Goal: Task Accomplishment & Management: Use online tool/utility

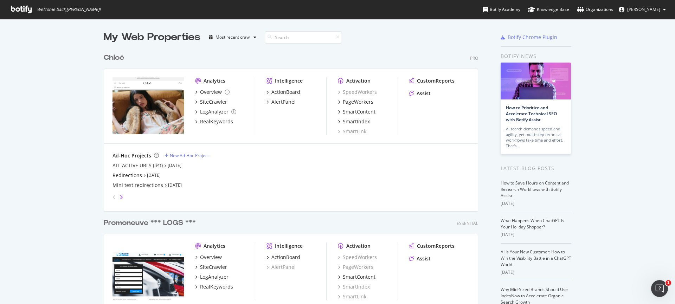
click at [120, 197] on icon "angle-right" at bounding box center [122, 197] width 4 height 6
click at [120, 198] on icon "angle-right" at bounding box center [122, 197] width 4 height 6
click at [120, 199] on icon "angle-right" at bounding box center [122, 197] width 4 height 6
click at [113, 200] on icon "angle-left" at bounding box center [115, 197] width 4 height 6
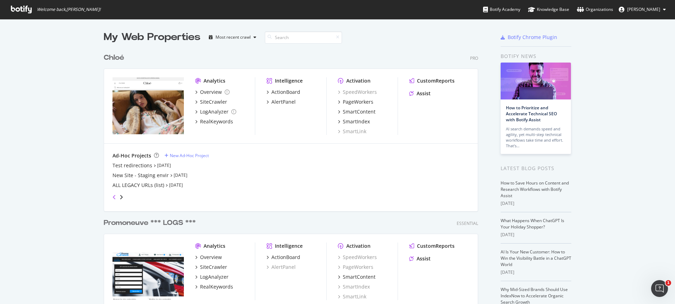
click at [113, 200] on icon "angle-left" at bounding box center [115, 197] width 4 height 6
click at [127, 155] on div "Ad-Hoc Projects" at bounding box center [132, 155] width 39 height 7
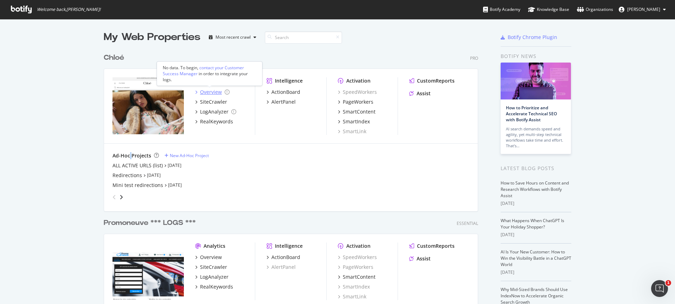
click at [208, 91] on div "Overview" at bounding box center [211, 92] width 22 height 7
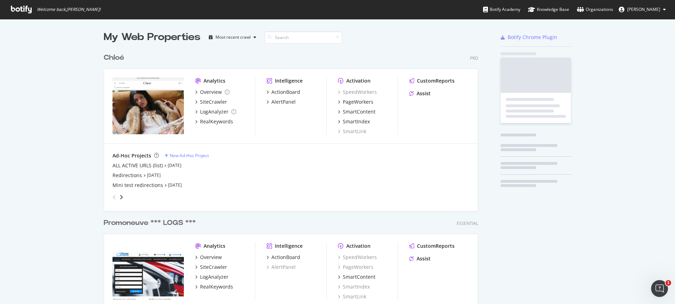
scroll to position [299, 664]
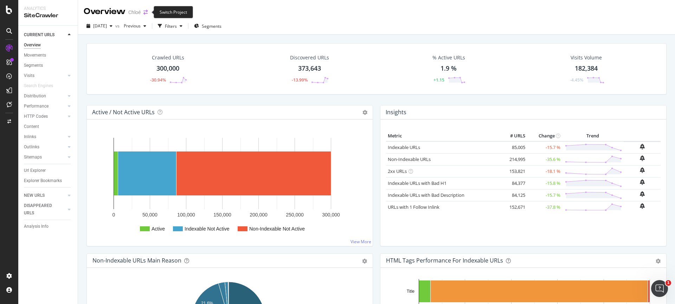
click at [146, 12] on icon "arrow-right-arrow-left" at bounding box center [145, 12] width 4 height 5
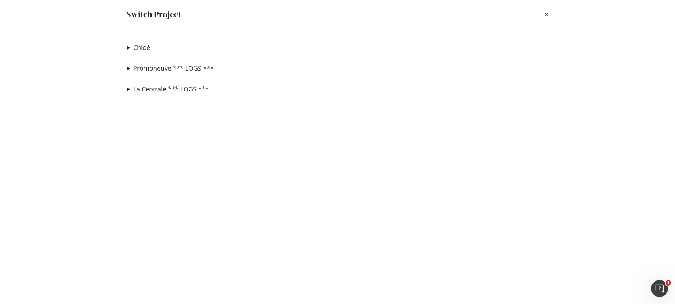
click at [549, 17] on div "Switch Project" at bounding box center [338, 14] width 450 height 29
click at [546, 14] on icon "times" at bounding box center [546, 15] width 4 height 6
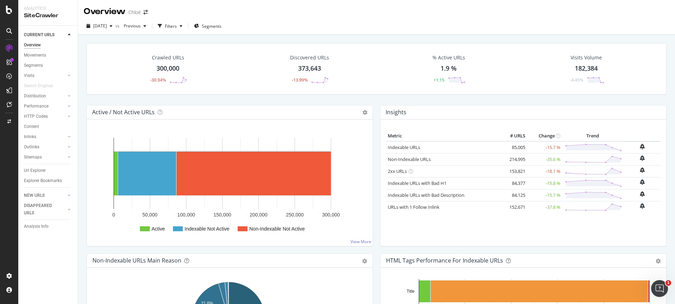
drag, startPoint x: 232, startPoint y: 10, endPoint x: 140, endPoint y: 5, distance: 93.0
click at [232, 11] on div "Overview [PERSON_NAME]" at bounding box center [376, 9] width 597 height 18
click at [143, 12] on span at bounding box center [146, 12] width 10 height 5
click at [146, 12] on icon "arrow-right-arrow-left" at bounding box center [145, 12] width 4 height 5
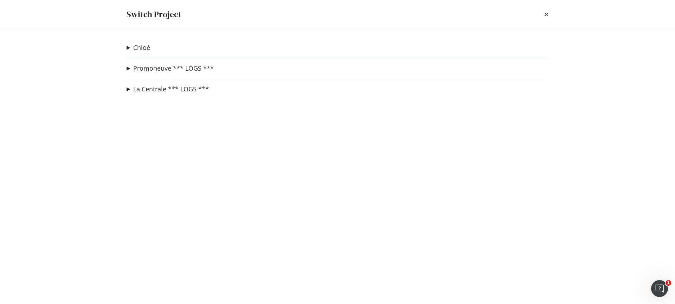
click at [126, 67] on div "[PERSON_NAME] ALL ACTIVE URLS (list) Ad-Hoc Project Redirections Ad-Hoc Project…" at bounding box center [338, 166] width 450 height 275
click at [134, 69] on link "Promoneuve *** LOGS ***" at bounding box center [173, 68] width 81 height 7
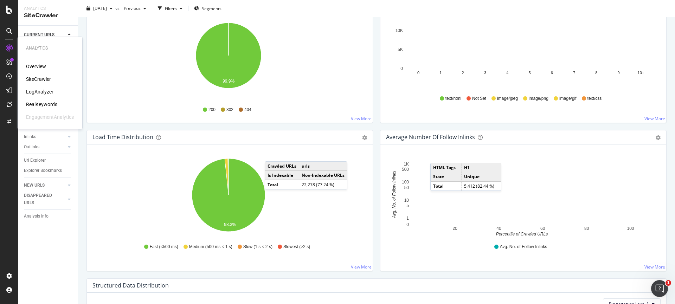
scroll to position [419, 0]
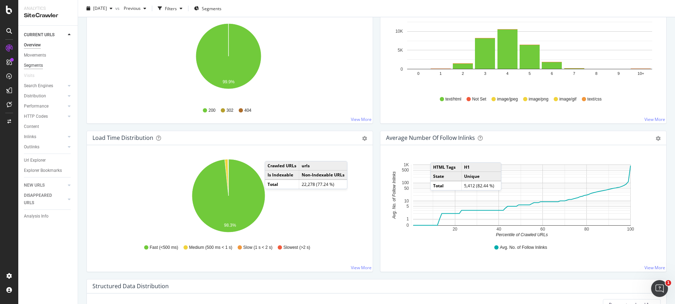
click at [33, 65] on div "Segments" at bounding box center [33, 65] width 19 height 7
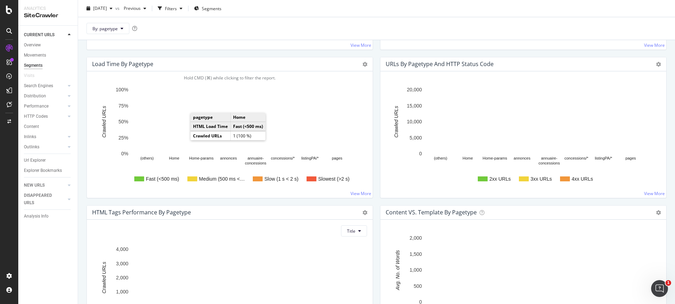
scroll to position [419, 0]
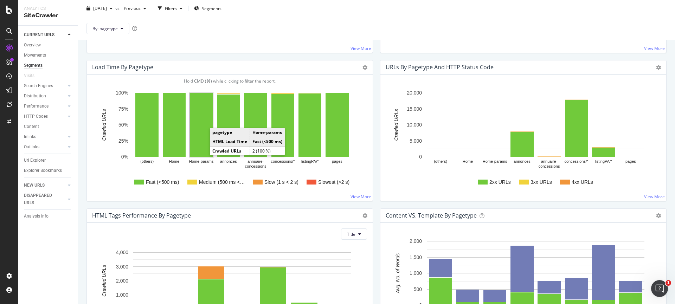
click at [199, 145] on rect "A chart." at bounding box center [201, 125] width 23 height 64
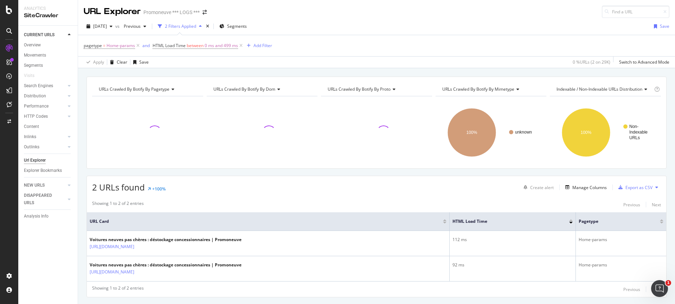
scroll to position [18, 0]
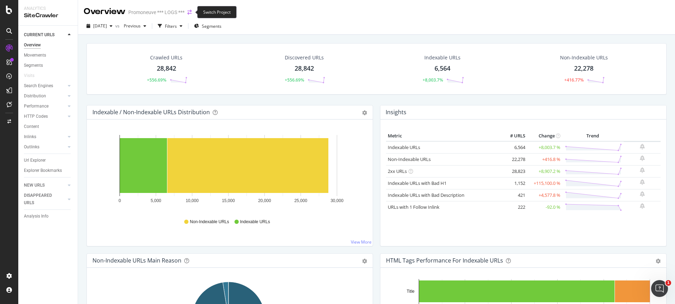
click at [191, 13] on icon "arrow-right-arrow-left" at bounding box center [189, 12] width 4 height 5
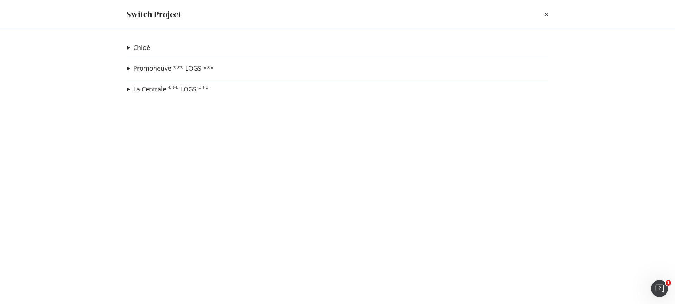
click at [129, 67] on summary "Promoneuve *** LOGS ***" at bounding box center [170, 68] width 87 height 9
click at [140, 85] on link "PN crawl 2" at bounding box center [150, 82] width 37 height 7
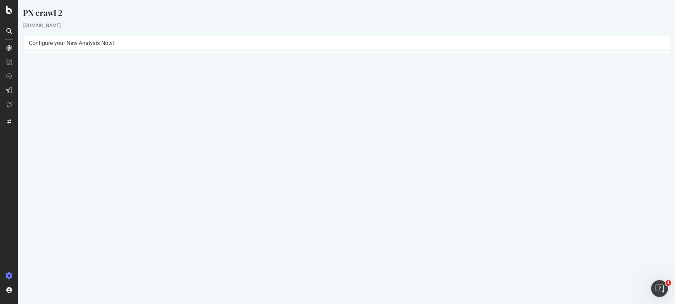
click at [61, 231] on link "[DATE] report" at bounding box center [47, 230] width 27 height 6
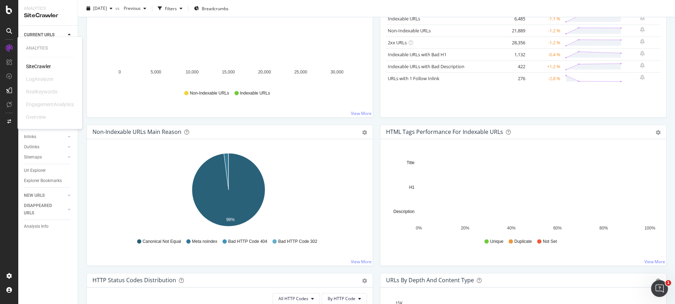
scroll to position [127, 0]
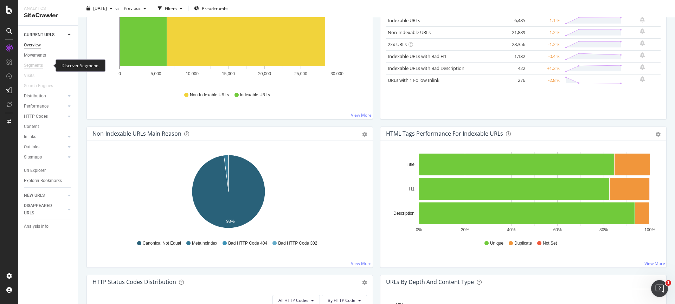
click at [32, 63] on div "Segments" at bounding box center [33, 65] width 19 height 7
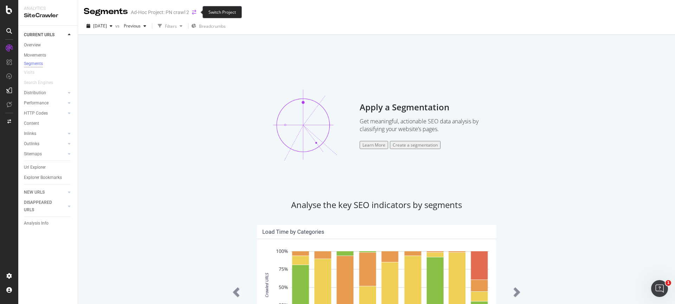
click at [193, 13] on icon "arrow-right-arrow-left" at bounding box center [194, 12] width 4 height 5
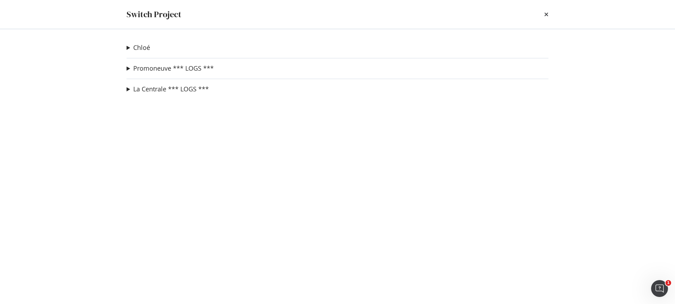
click at [130, 70] on summary "Promoneuve *** LOGS ***" at bounding box center [170, 68] width 87 height 9
click at [144, 94] on link "recette-dev" at bounding box center [151, 95] width 39 height 7
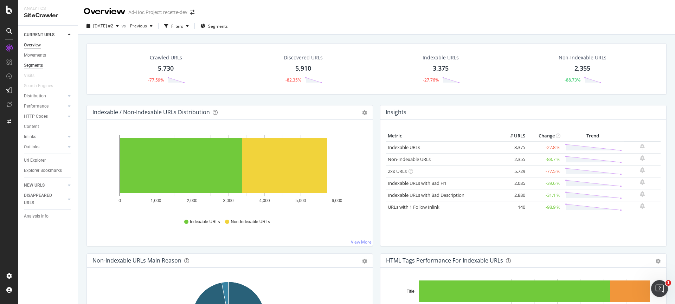
click at [42, 63] on div "Segments" at bounding box center [33, 65] width 19 height 7
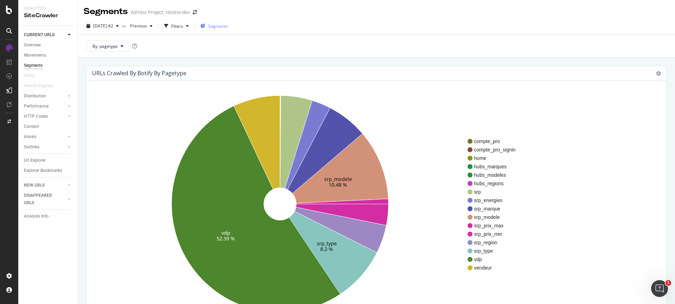
click at [225, 26] on span "Segments" at bounding box center [218, 26] width 20 height 6
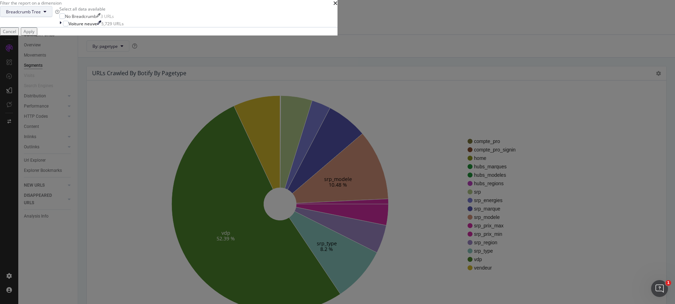
click at [41, 15] on span "Breadcrumb Tree" at bounding box center [23, 12] width 35 height 6
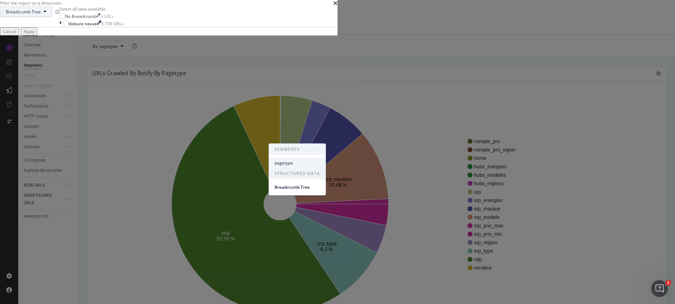
click at [296, 163] on span "pagetype" at bounding box center [297, 163] width 45 height 6
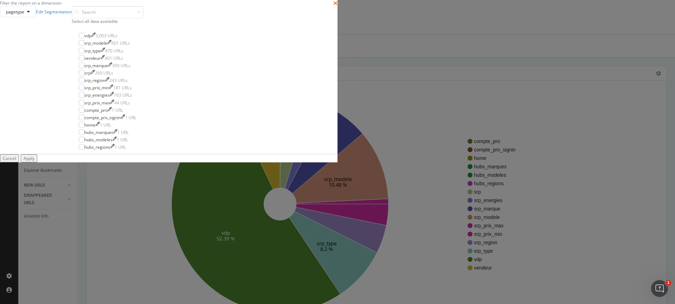
click at [338, 6] on icon "times" at bounding box center [335, 3] width 4 height 6
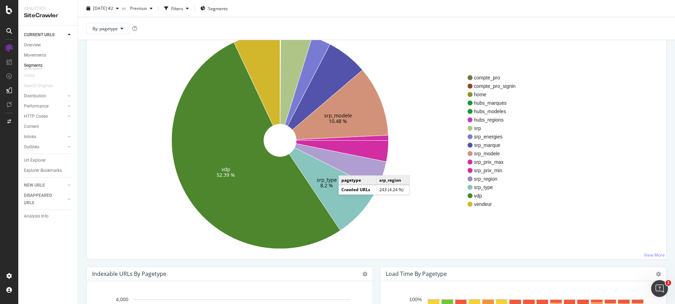
scroll to position [65, 0]
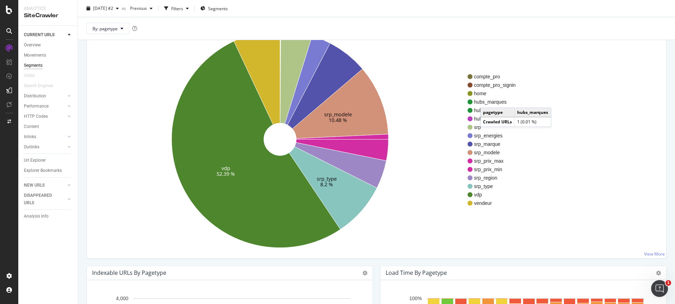
click at [487, 101] on span "hubs_marques" at bounding box center [494, 101] width 41 height 7
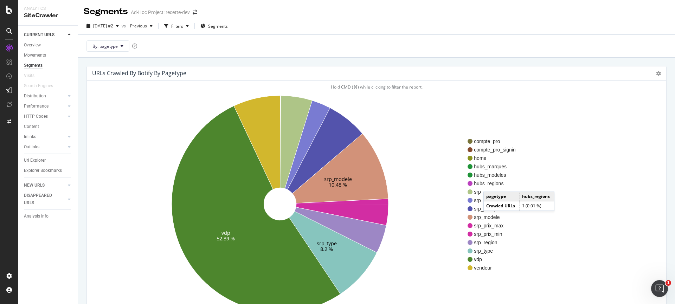
click at [490, 185] on span "hubs_regions" at bounding box center [494, 183] width 41 height 7
click at [144, 133] on icon "srp_modele 10.48 % srp_type 8.2 % vdp 52.39 %" at bounding box center [279, 204] width 375 height 217
click at [561, 29] on div "[DATE] #2 vs Previous Filters Segments" at bounding box center [376, 27] width 597 height 14
click at [656, 73] on icon at bounding box center [658, 73] width 5 height 5
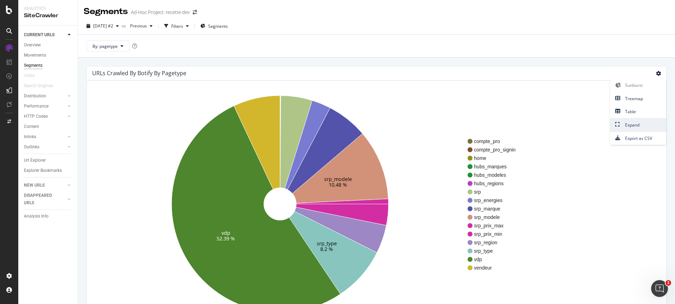
click at [620, 124] on span "Expand" at bounding box center [638, 124] width 56 height 9
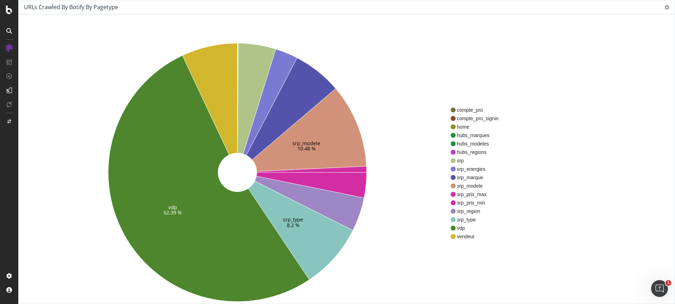
click at [554, 84] on div "compte_pro compte_pro_signin home hubs_marques hubs_modeles hubs_regions srp sr…" at bounding box center [560, 173] width 218 height 267
click at [243, 29] on div "srp_modele 10.48 % srp_type 8.2 % vdp 52.39 % compte_pro compte_pro_signin home…" at bounding box center [347, 179] width 656 height 303
click at [668, 6] on icon at bounding box center [666, 7] width 5 height 5
click at [639, 61] on span "Contract" at bounding box center [646, 58] width 56 height 9
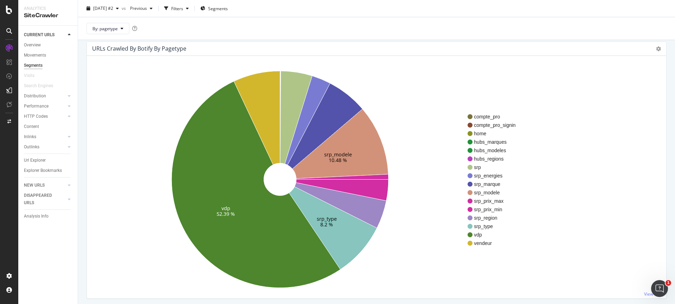
scroll to position [23, 0]
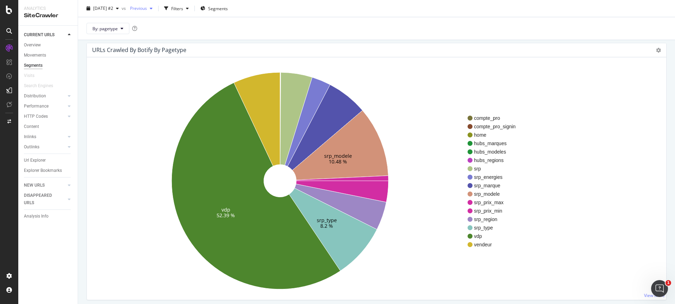
click at [153, 6] on icon "button" at bounding box center [151, 8] width 3 height 4
click at [41, 14] on div "SiteCrawler" at bounding box center [48, 16] width 48 height 8
click at [122, 157] on icon "srp_modele 10.48 % srp_type 8.2 % vdp 52.39 %" at bounding box center [279, 180] width 375 height 217
click at [625, 64] on div "srp_modele 10.48 % srp_type 8.2 % vdp 52.39 % compte_pro compte_pro_signin home…" at bounding box center [376, 178] width 579 height 243
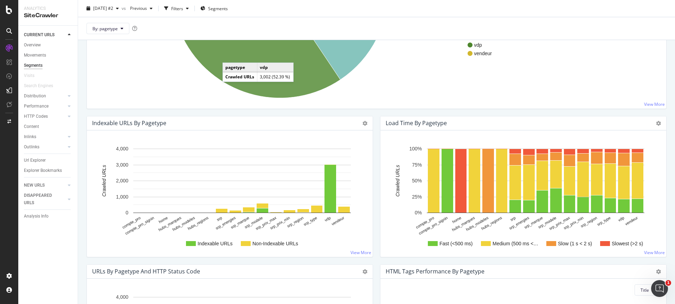
scroll to position [0, 0]
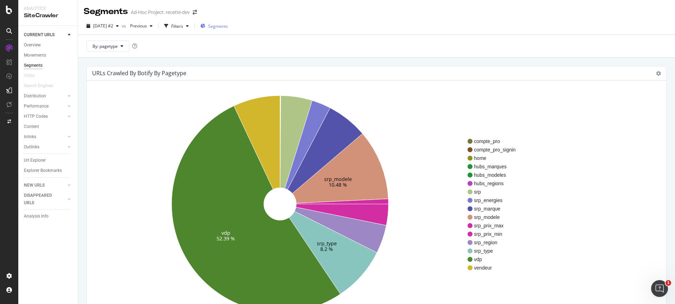
click at [226, 26] on span "Segments" at bounding box center [218, 26] width 20 height 6
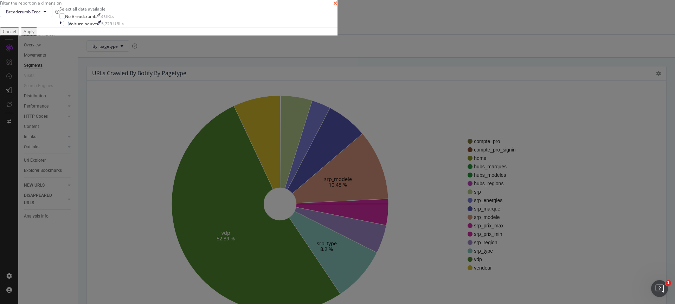
click at [338, 6] on icon "times" at bounding box center [335, 3] width 4 height 6
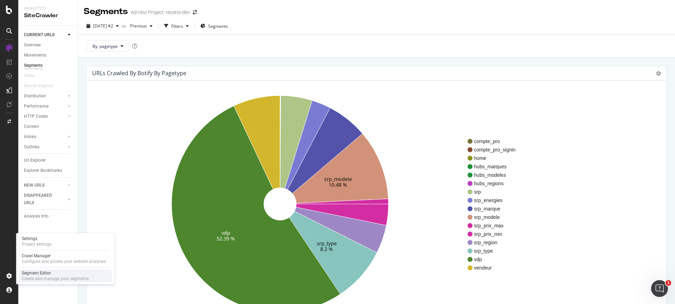
click at [29, 273] on div "Segment Editor" at bounding box center [55, 273] width 67 height 6
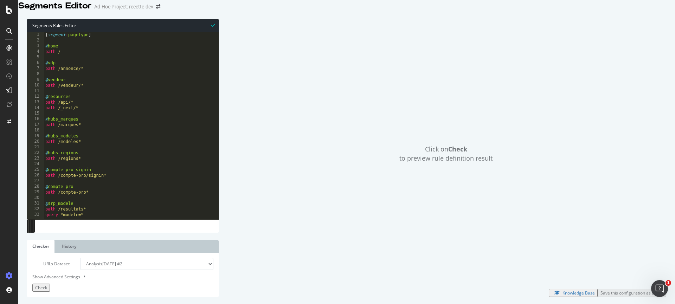
click at [113, 145] on div "[ segment : pagetype ] @ home path / @ vdp path /annonce/* @ vendeur path /vend…" at bounding box center [128, 125] width 169 height 187
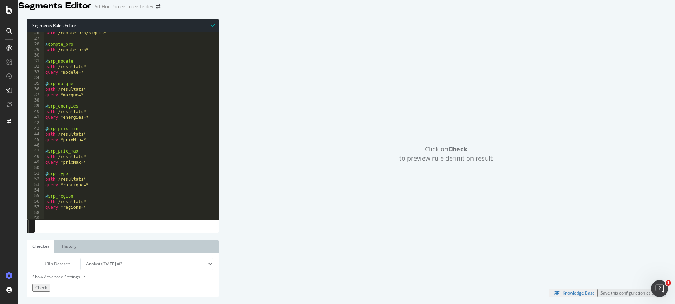
scroll to position [229, 0]
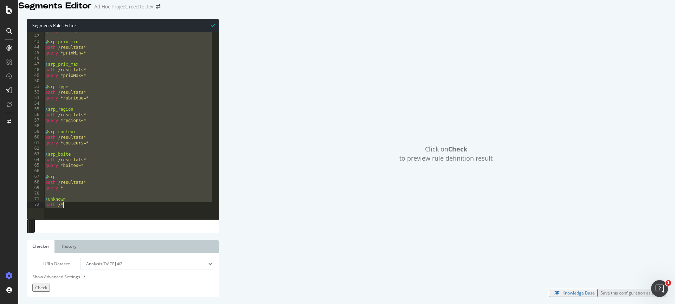
type textarea "@unknown path /*"
